Goal: Task Accomplishment & Management: Manage account settings

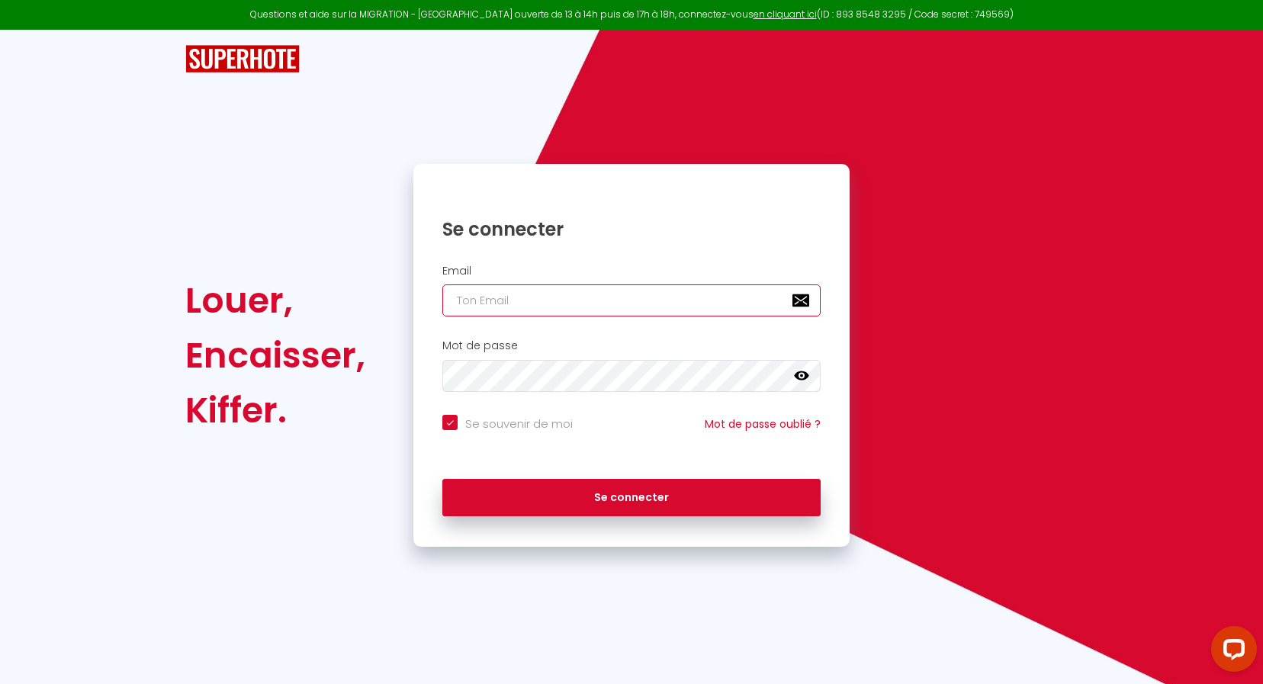
type input "[EMAIL_ADDRESS][DOMAIN_NAME]"
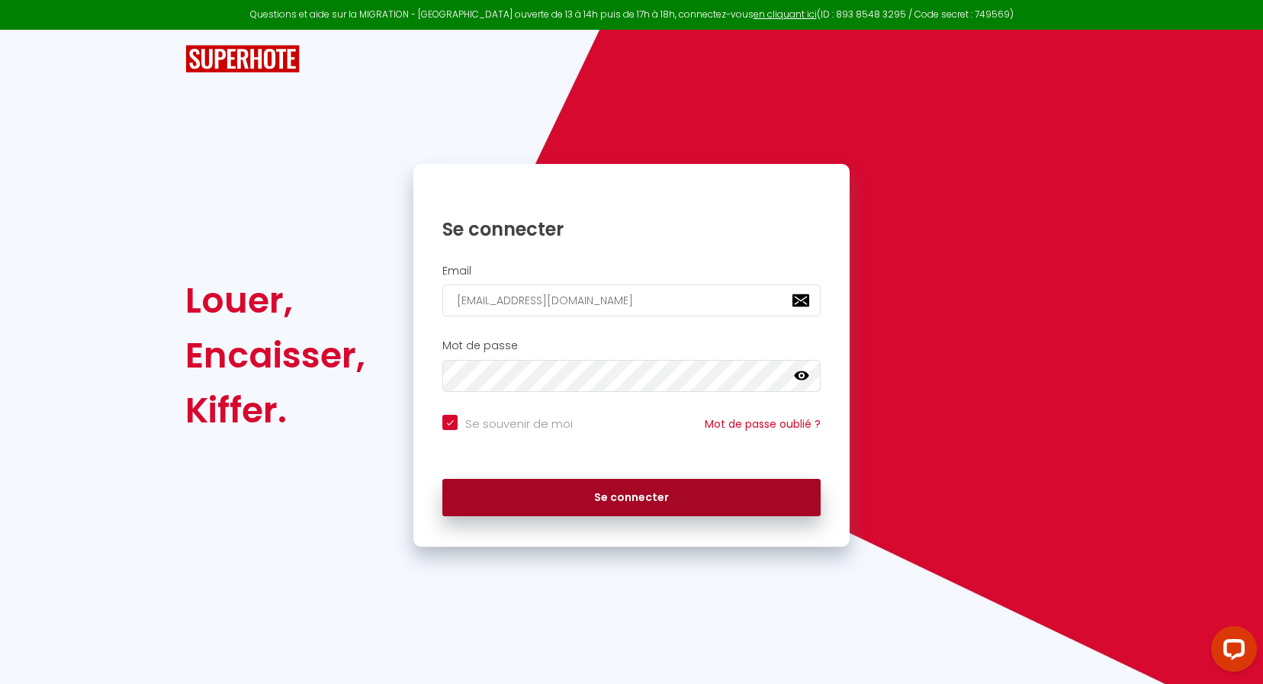
drag, startPoint x: 621, startPoint y: 478, endPoint x: 619, endPoint y: 490, distance: 12.4
click at [621, 480] on div "Se connecter" at bounding box center [631, 494] width 436 height 46
click at [619, 490] on button "Se connecter" at bounding box center [631, 498] width 378 height 38
checkbox input "true"
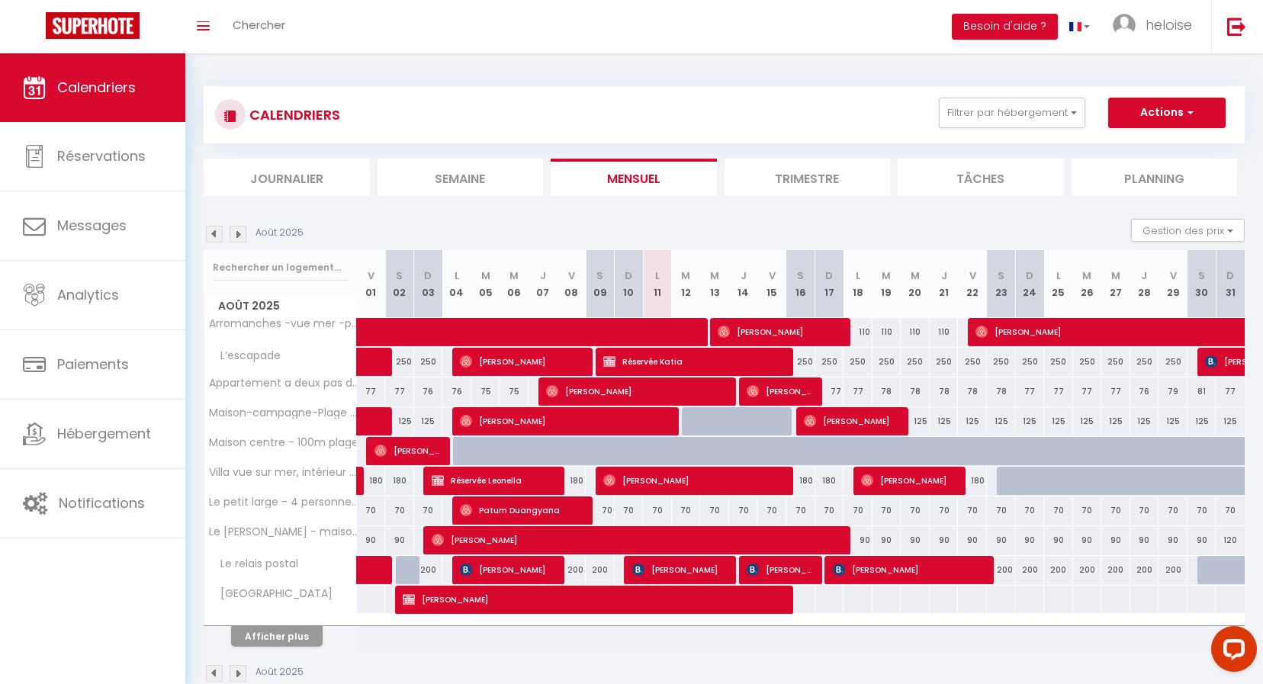
click at [298, 635] on button "Afficher plus" at bounding box center [277, 636] width 92 height 21
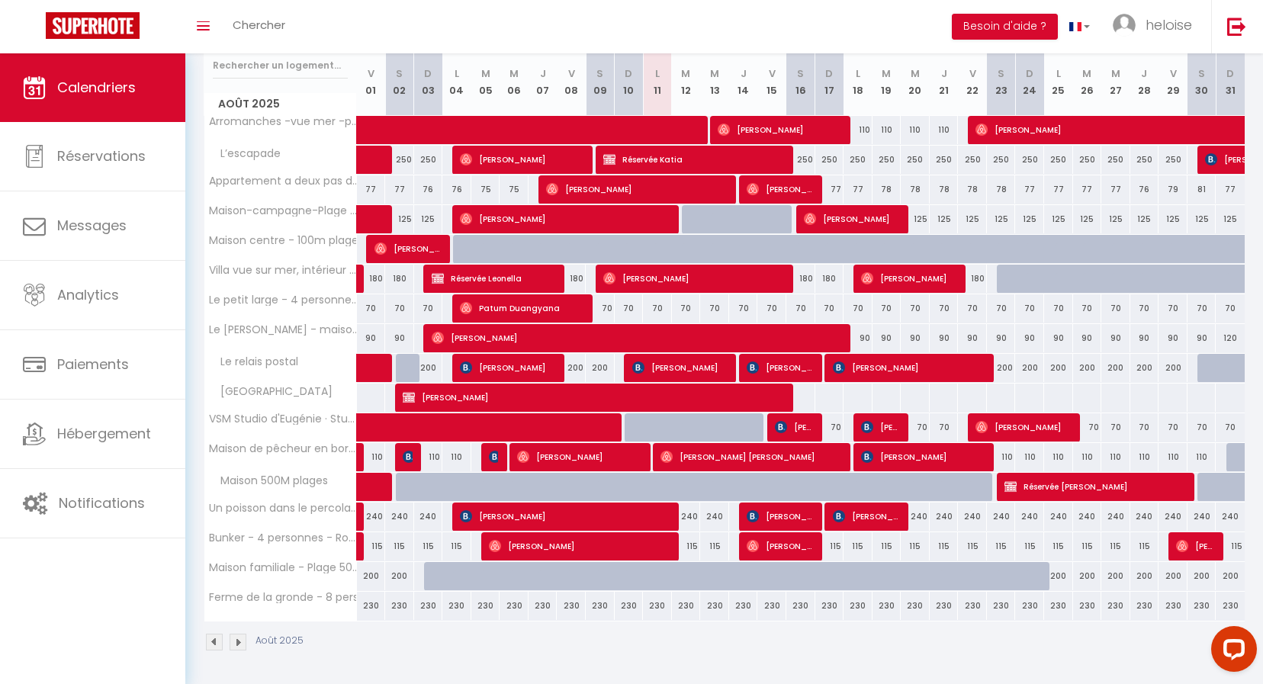
scroll to position [201, 0]
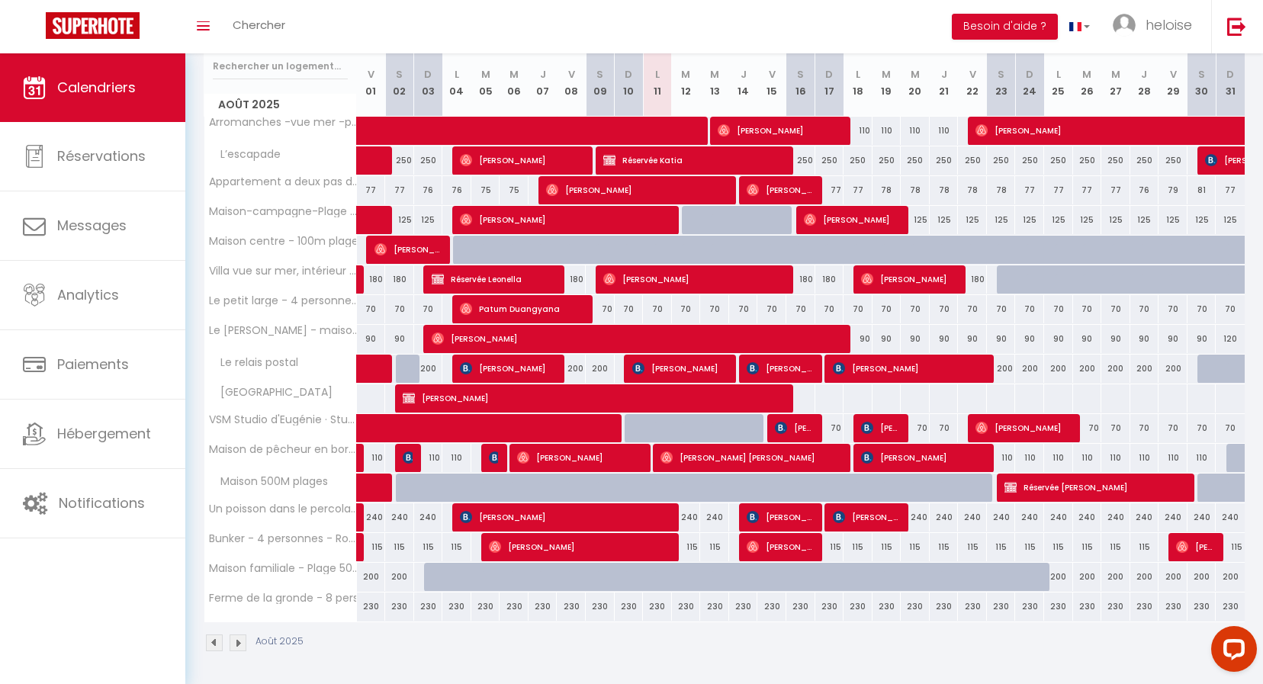
click at [770, 507] on span "[PERSON_NAME]" at bounding box center [781, 517] width 68 height 29
select select "OK"
select select "KO"
select select "0"
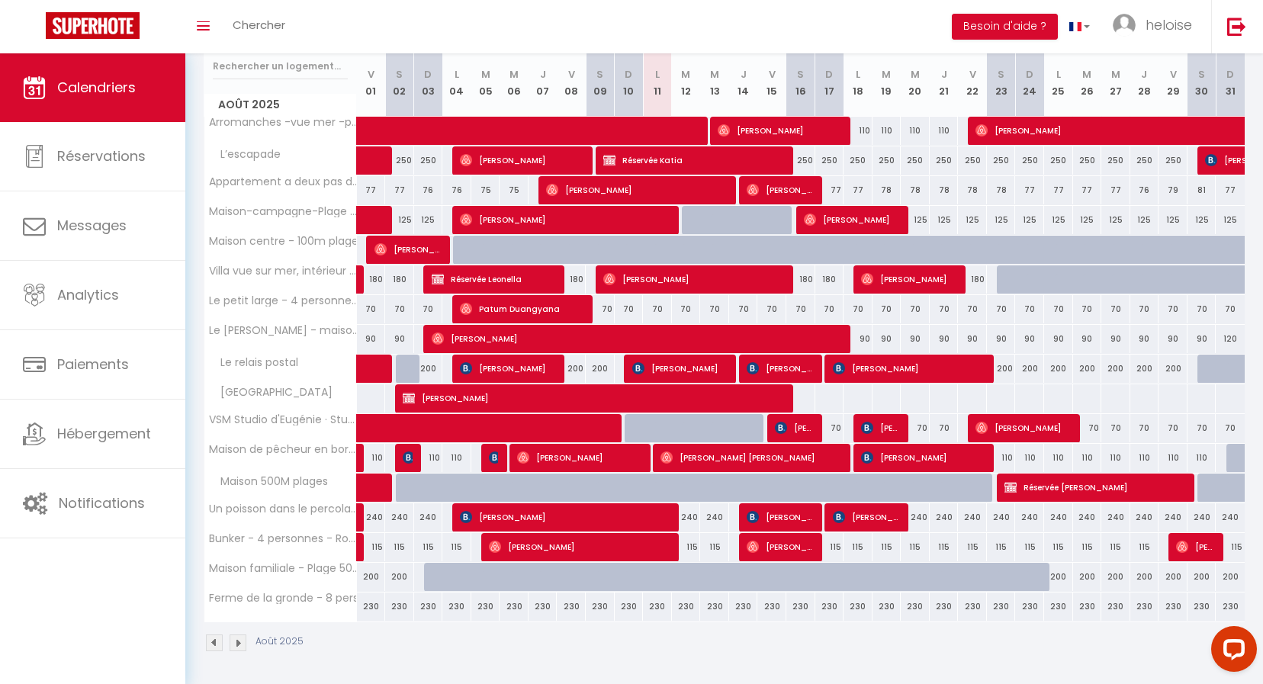
select select "1"
select select
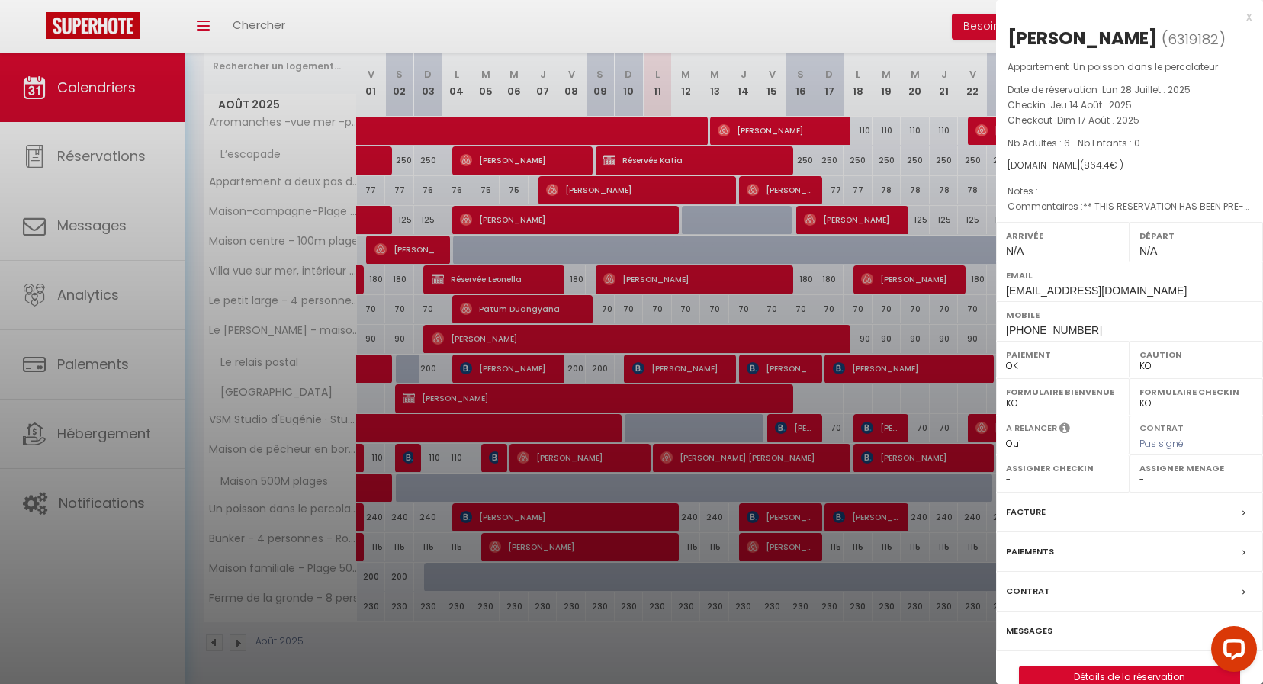
click at [1251, 20] on div "x [PERSON_NAME] ( 6319182 ) Appartement : Un poisson dans le percolateur Date d…" at bounding box center [1129, 355] width 267 height 711
click at [1247, 18] on div "x" at bounding box center [1124, 17] width 256 height 18
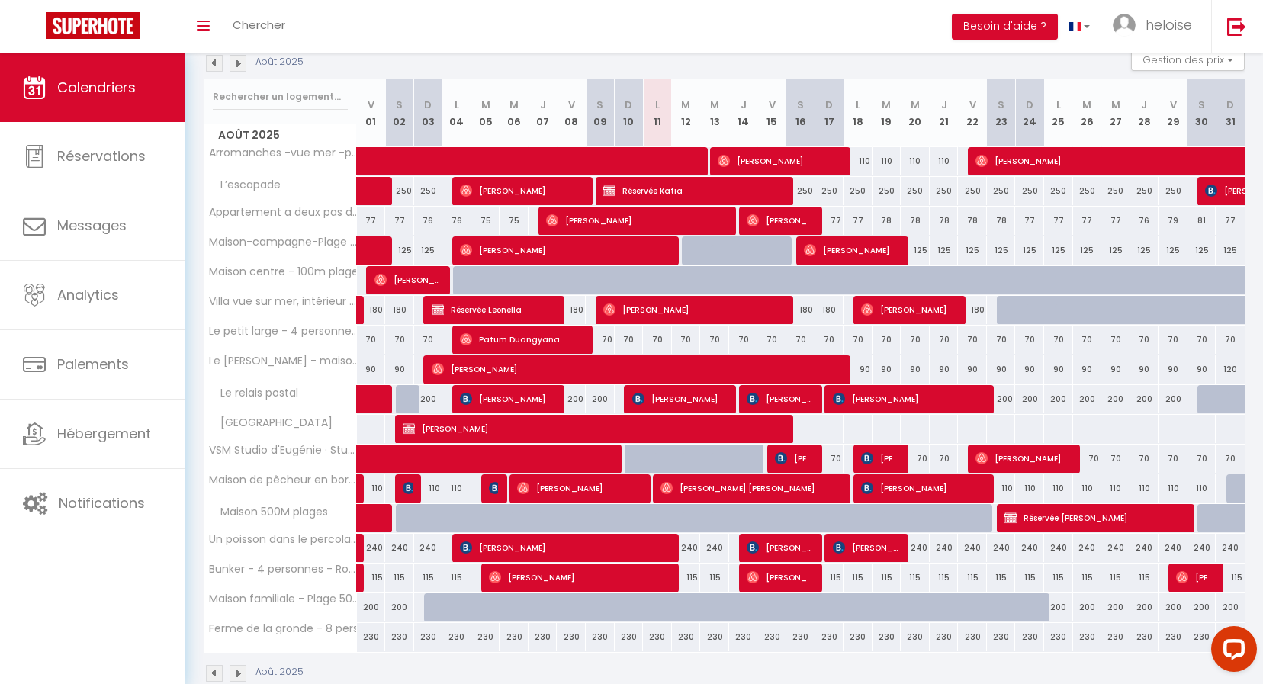
scroll to position [172, 0]
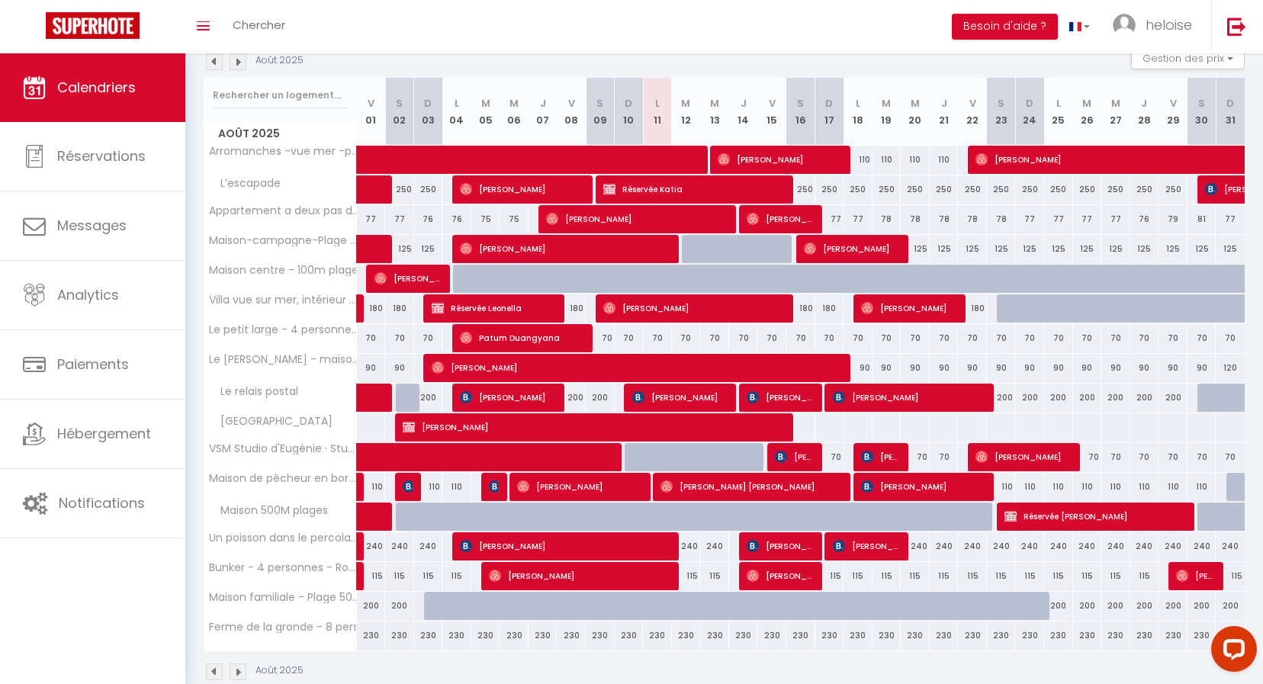
click at [789, 456] on span "[PERSON_NAME]" at bounding box center [794, 456] width 39 height 29
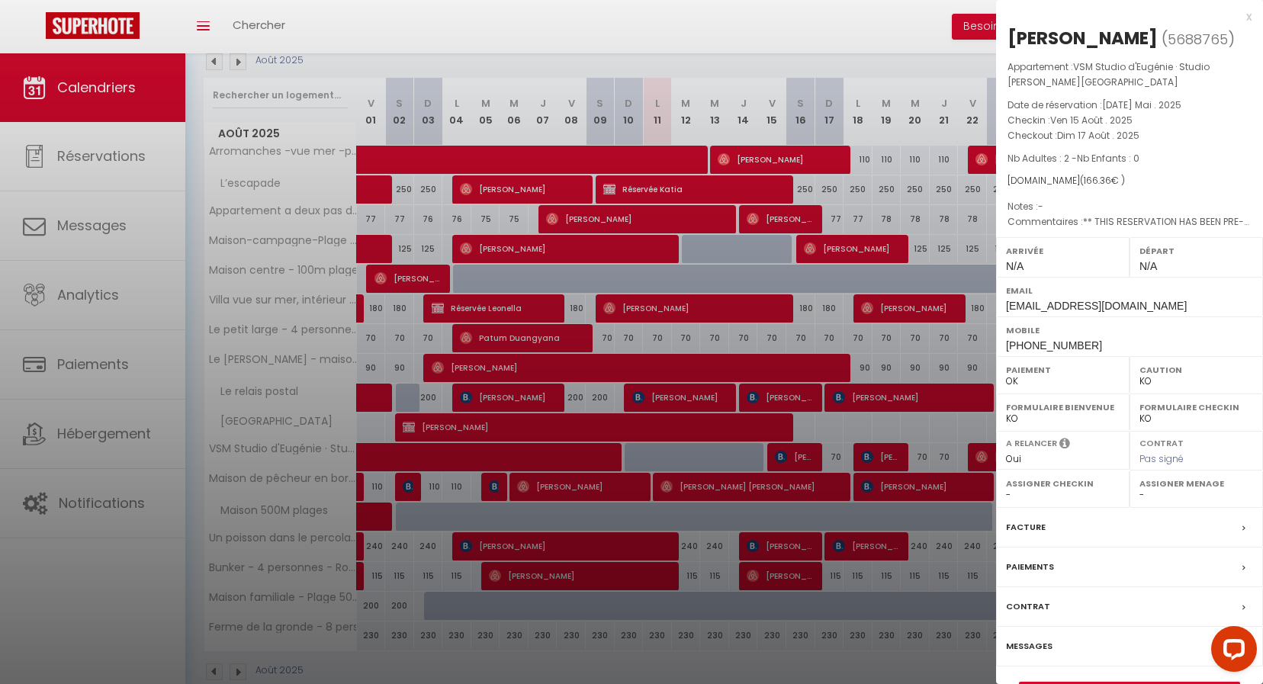
scroll to position [173, 0]
click at [1057, 646] on div "Messages" at bounding box center [1129, 647] width 267 height 40
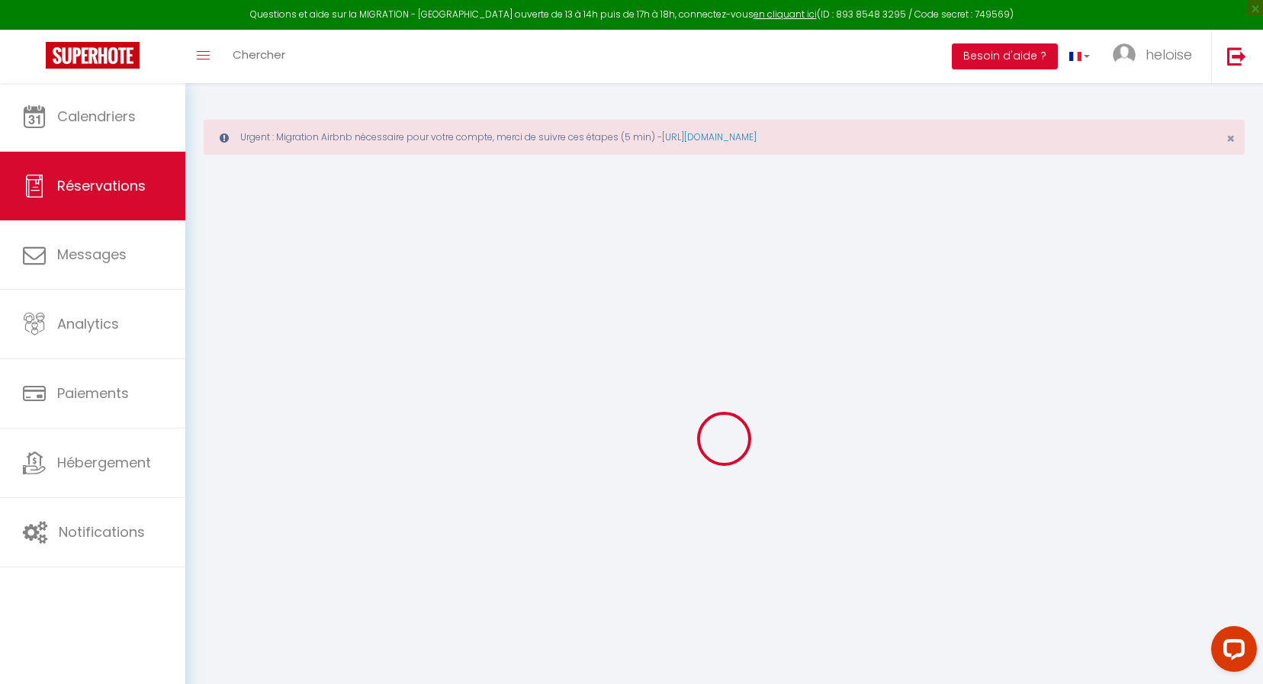
select select
checkbox input "false"
type textarea "** THIS RESERVATION HAS BEEN PRE-PAID ** Approximate time of arrival: between 1…"
select select
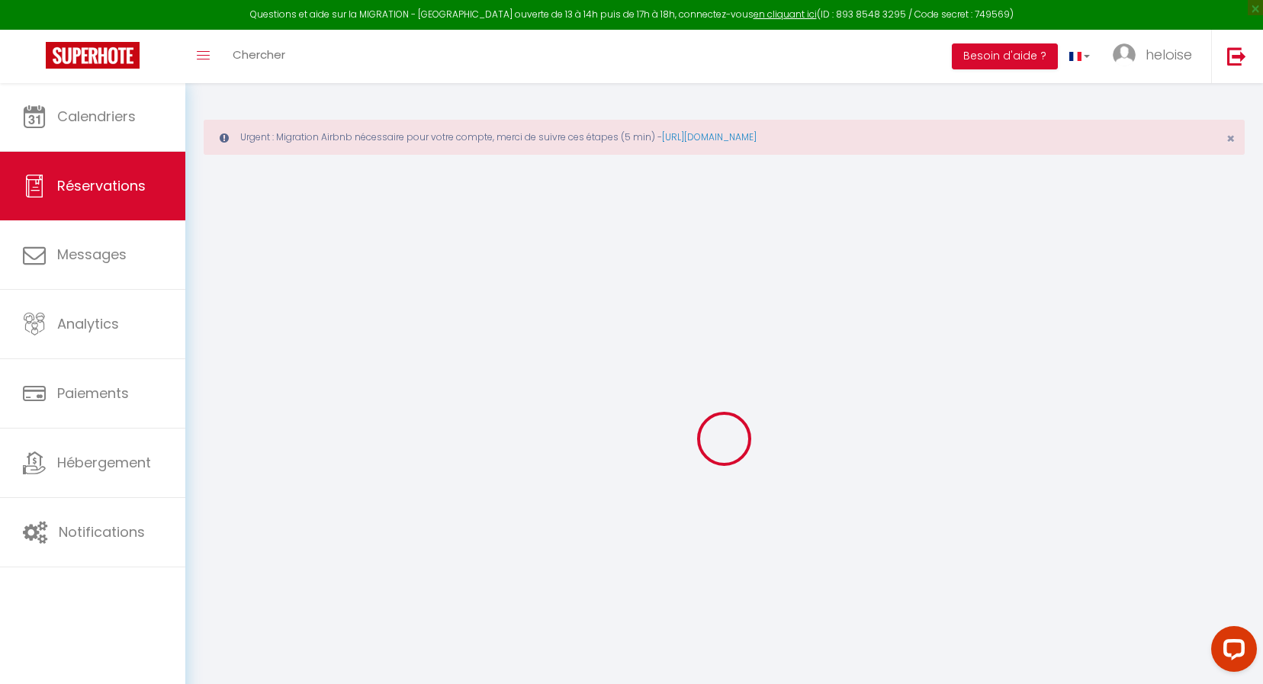
select select
checkbox input "false"
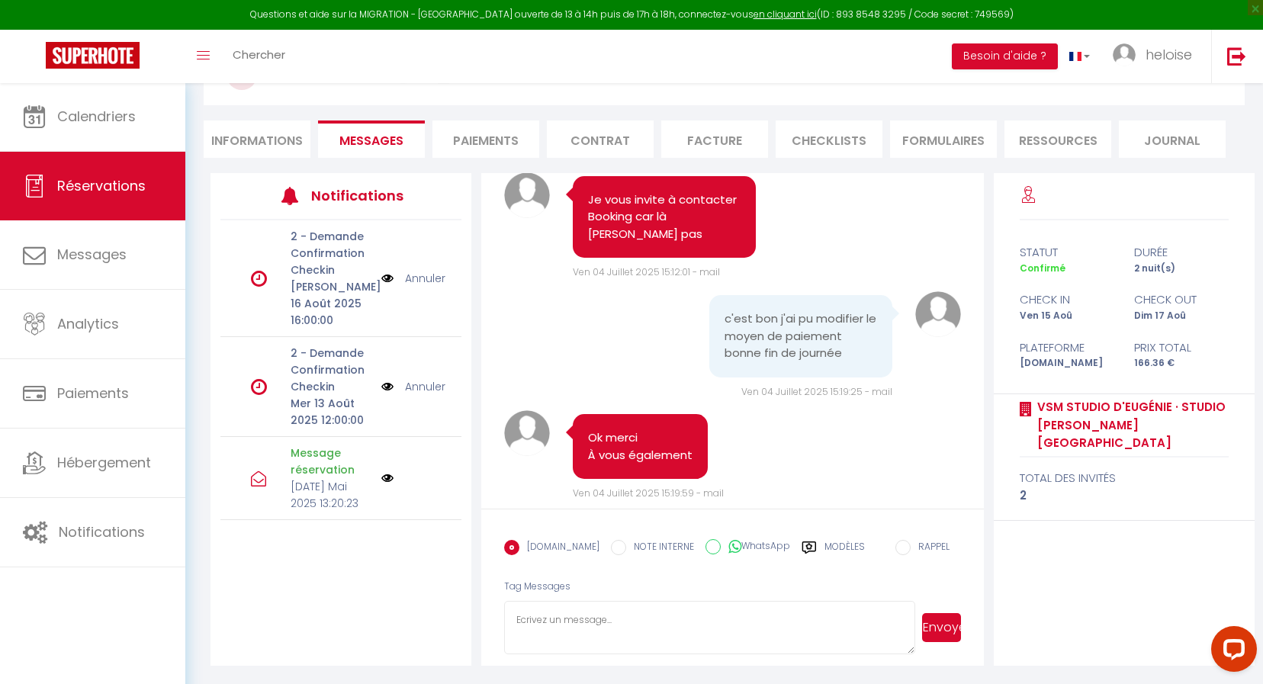
scroll to position [172, 0]
